Goal: Navigation & Orientation: Go to known website

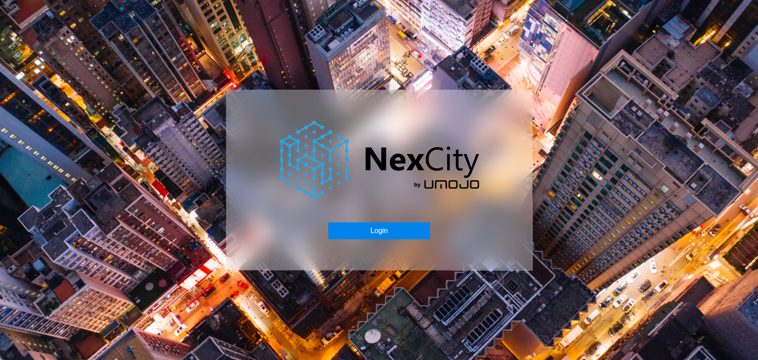
click at [386, 227] on button "Login" at bounding box center [379, 230] width 102 height 17
